Goal: Download file/media

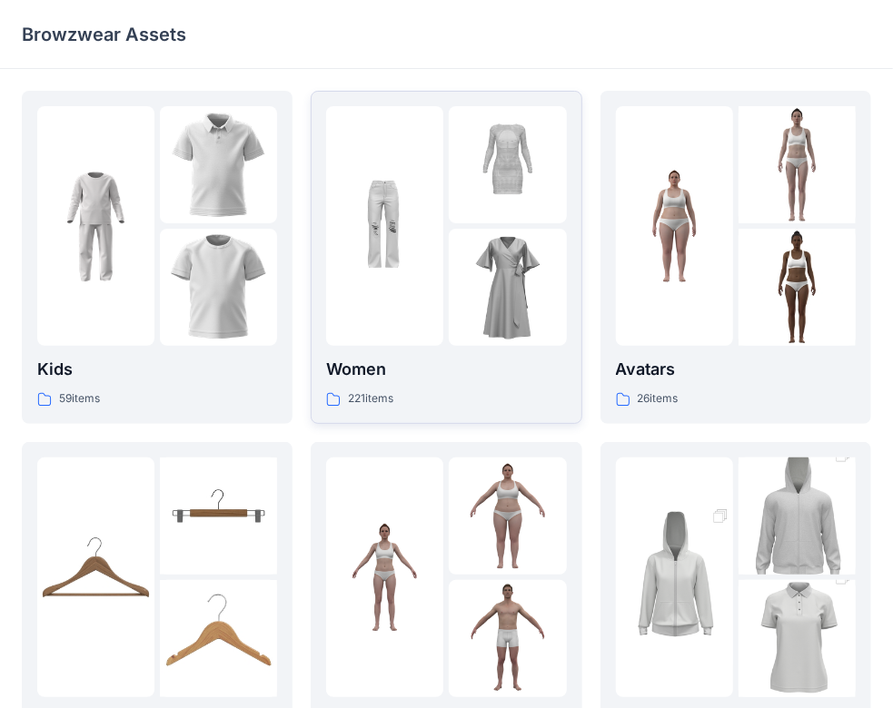
click at [409, 283] on img at bounding box center [384, 226] width 117 height 117
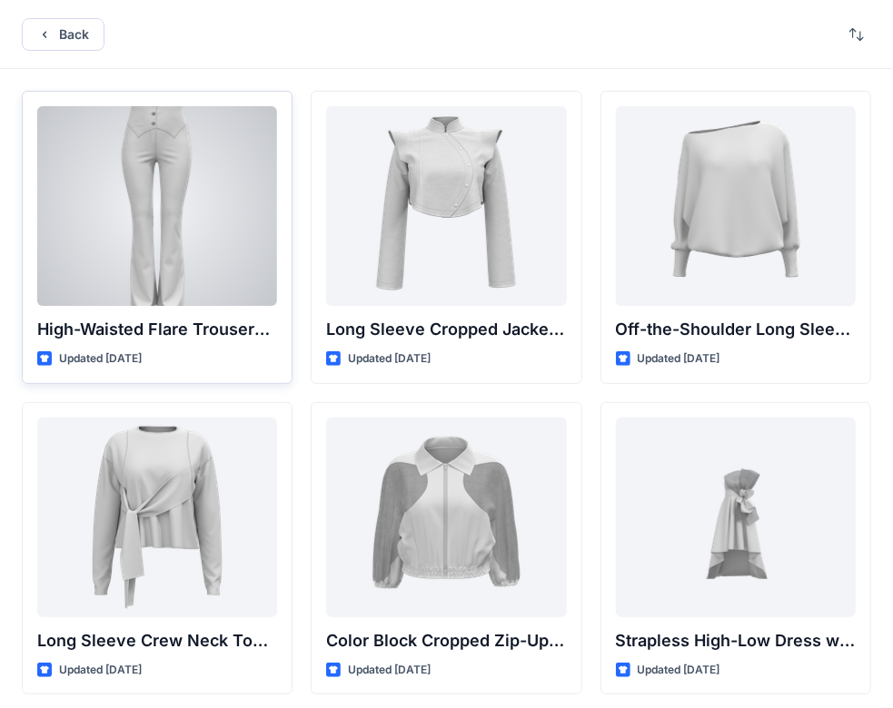
click at [256, 235] on div at bounding box center [157, 206] width 240 height 200
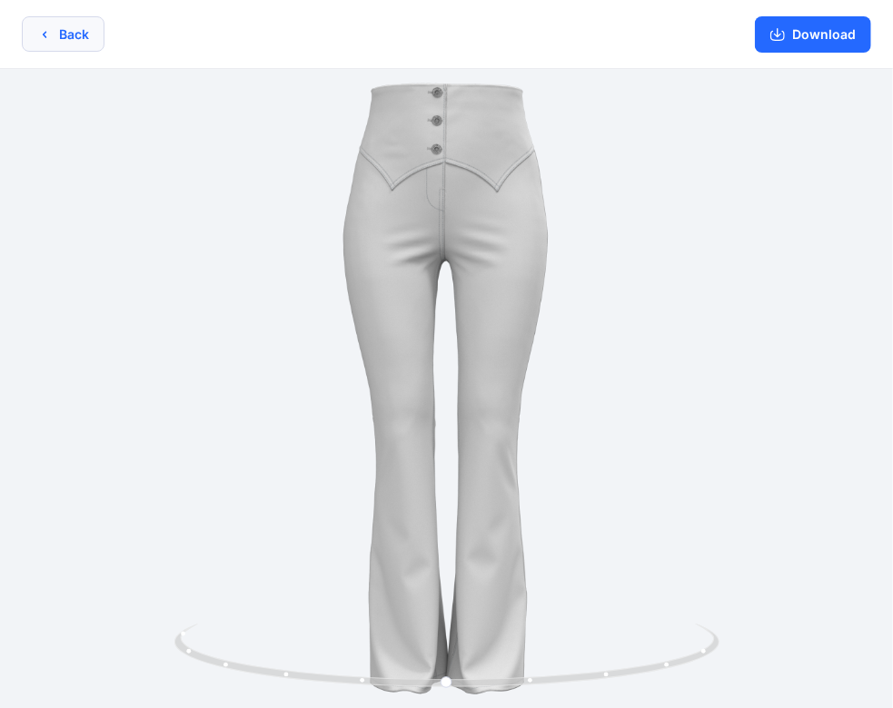
click at [61, 25] on button "Back" at bounding box center [63, 33] width 83 height 35
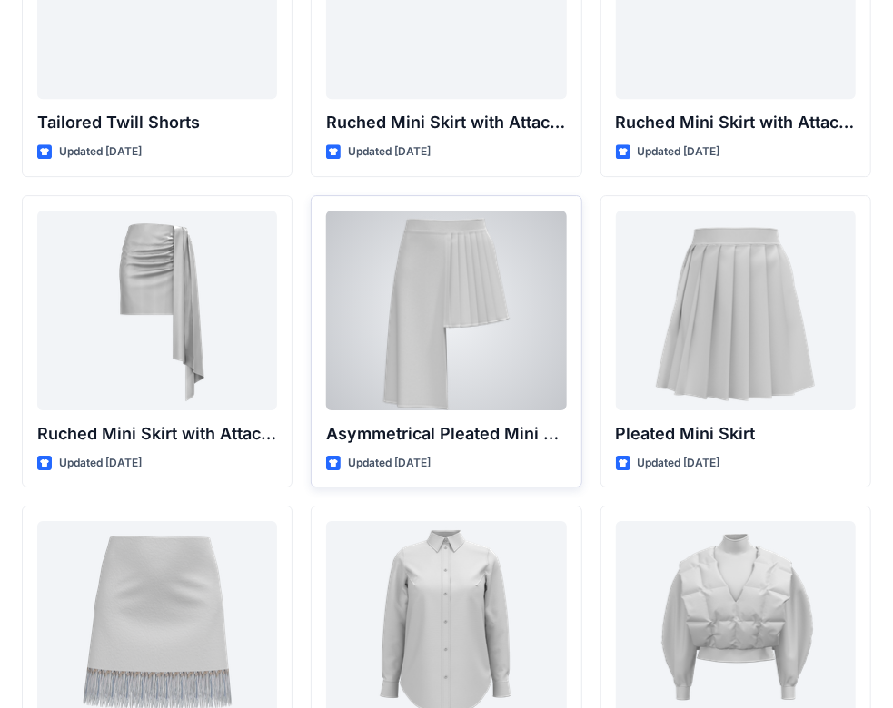
scroll to position [4601, 0]
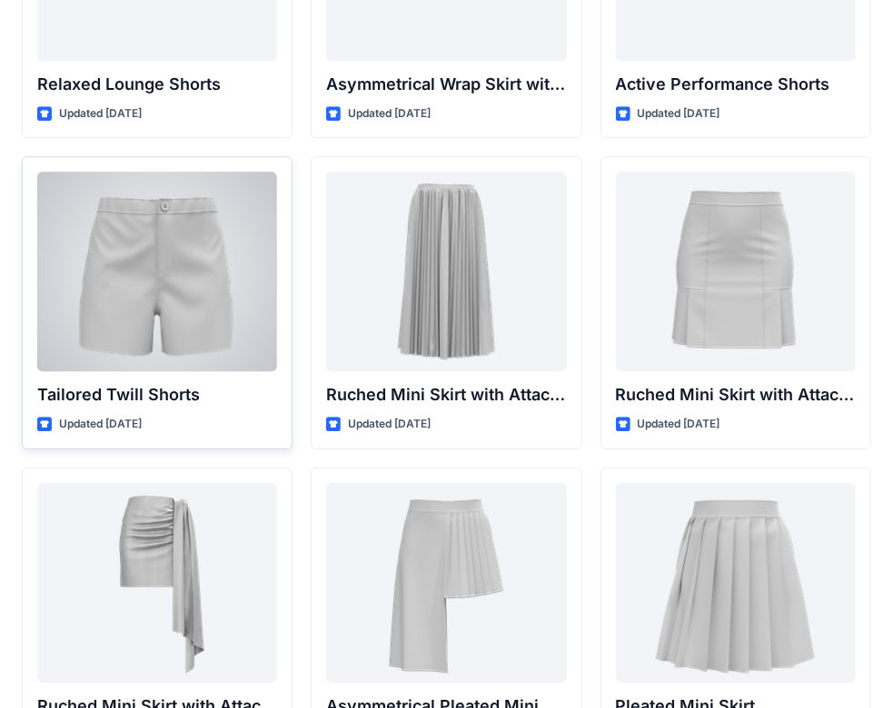
click at [175, 271] on div at bounding box center [157, 272] width 240 height 200
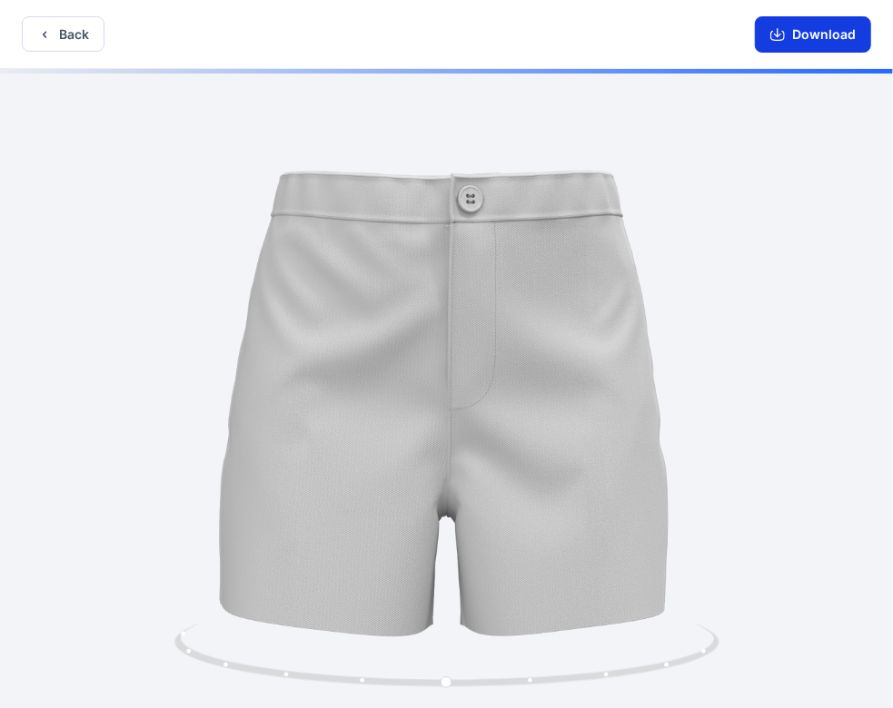
click at [801, 37] on button "Download" at bounding box center [813, 34] width 116 height 36
